Goal: Information Seeking & Learning: Learn about a topic

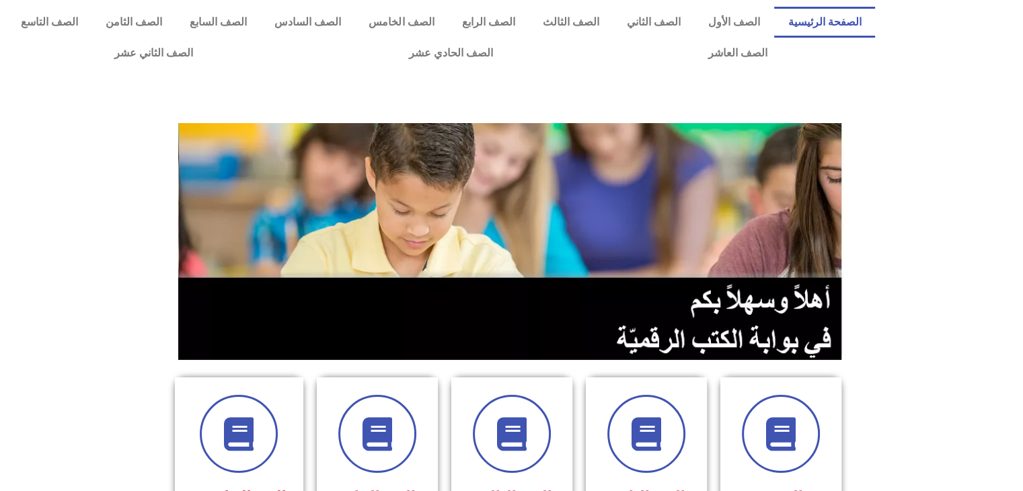
click at [894, 157] on section at bounding box center [511, 241] width 1023 height 257
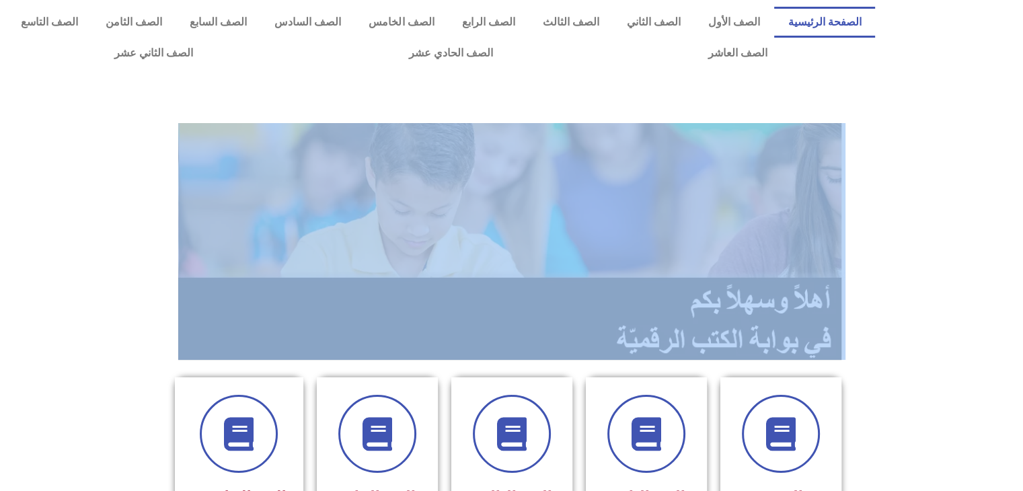
click at [894, 157] on section at bounding box center [511, 241] width 1023 height 257
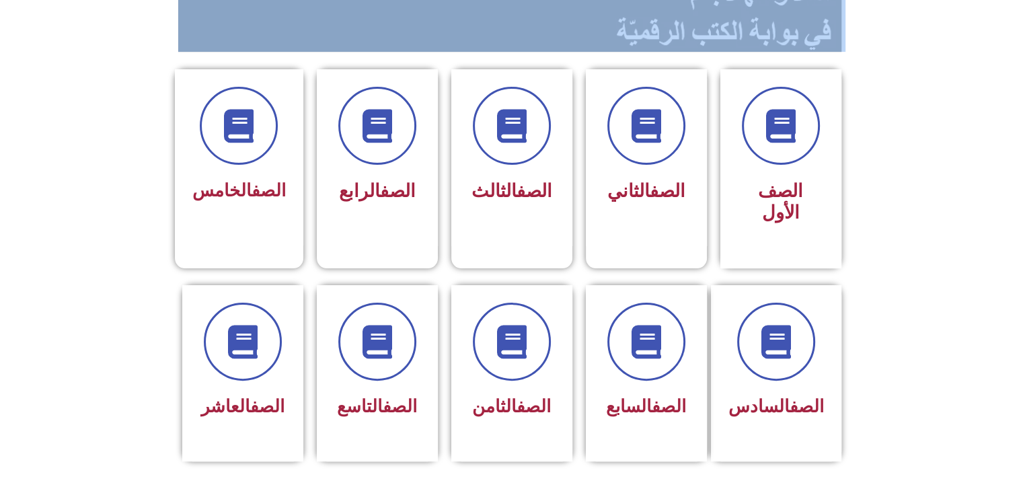
click at [894, 157] on div "الصف الأول الصف الثاني الصف الثالث الصف الرابع الصف" at bounding box center [511, 456] width 1023 height 1303
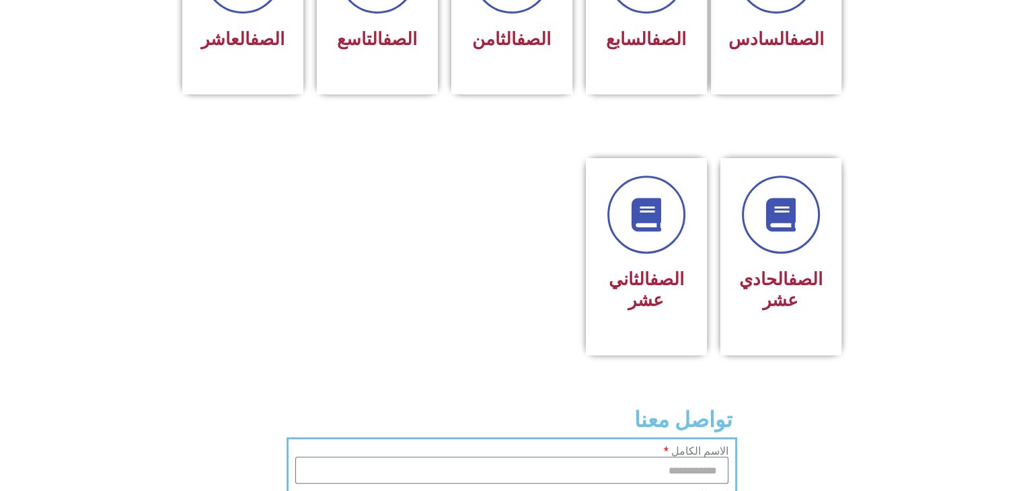
scroll to position [672, 0]
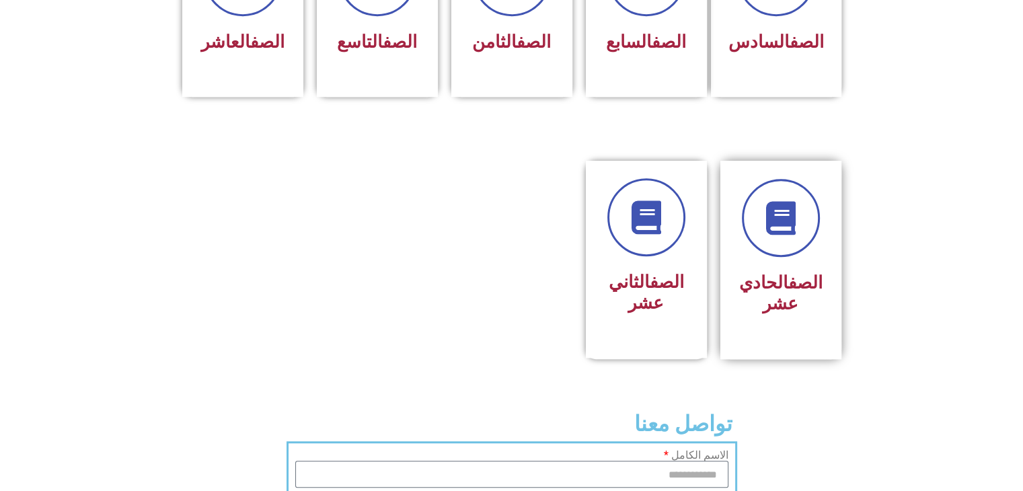
click at [829, 196] on div "الصف الحادي عشر" at bounding box center [780, 260] width 121 height 198
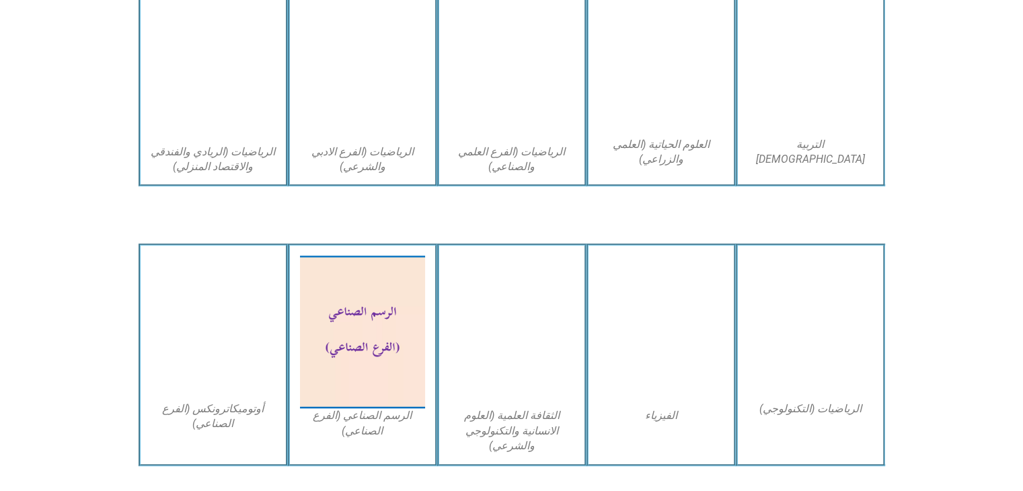
scroll to position [1049, 0]
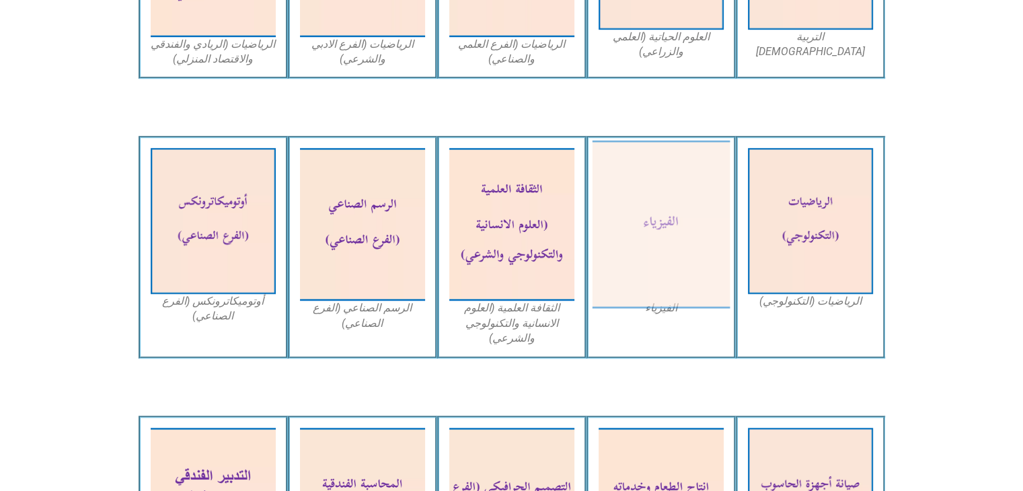
click at [677, 222] on img at bounding box center [661, 225] width 138 height 168
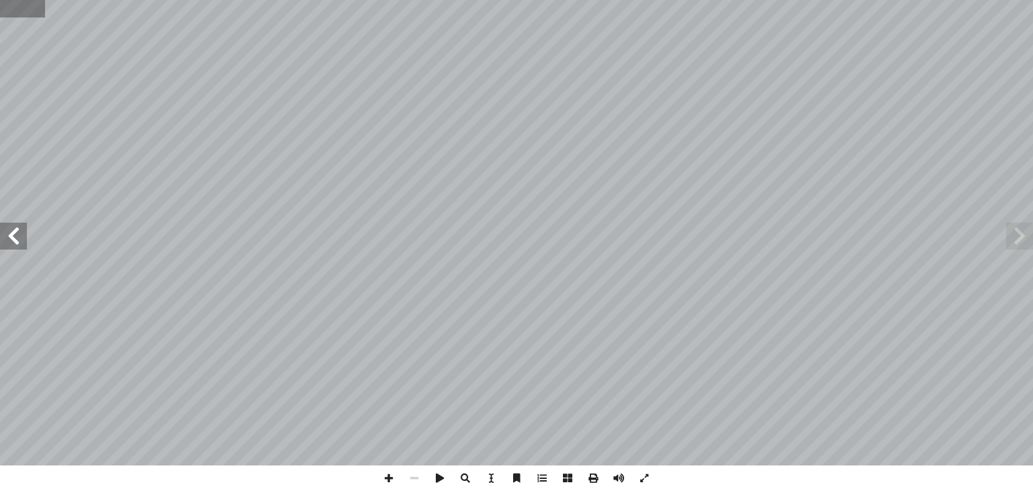
click at [32, 9] on input "text" at bounding box center [22, 8] width 45 height 17
type input "**"
